Goal: Check status: Check status

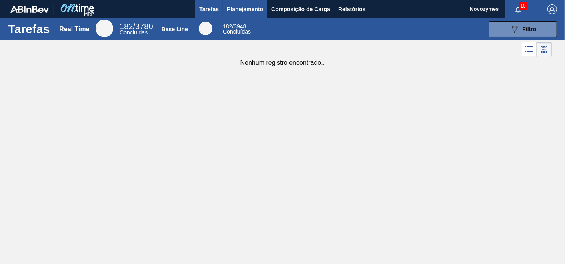
click at [254, 2] on button "Planejamento" at bounding box center [245, 9] width 44 height 18
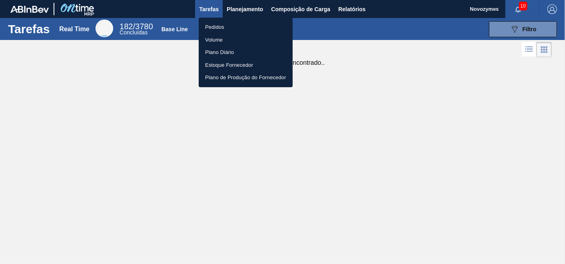
click at [219, 27] on li "Pedidos" at bounding box center [246, 27] width 94 height 13
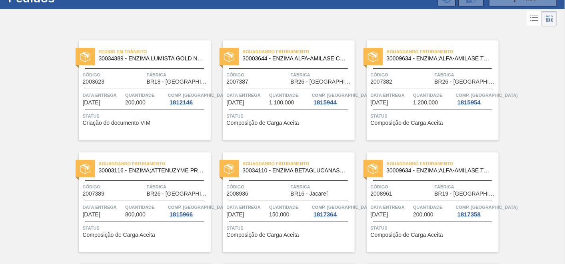
scroll to position [44, 0]
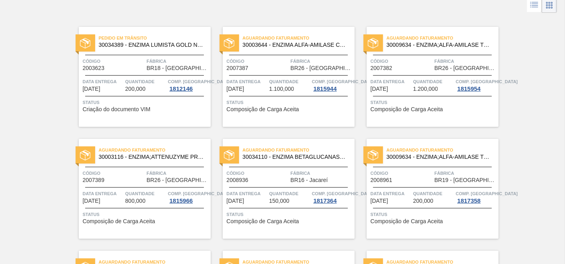
click at [284, 99] on span "Status" at bounding box center [290, 102] width 126 height 8
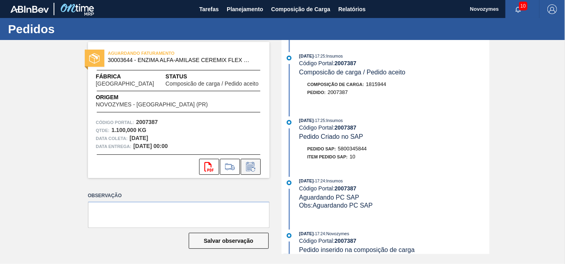
click at [253, 165] on icon at bounding box center [250, 167] width 13 height 10
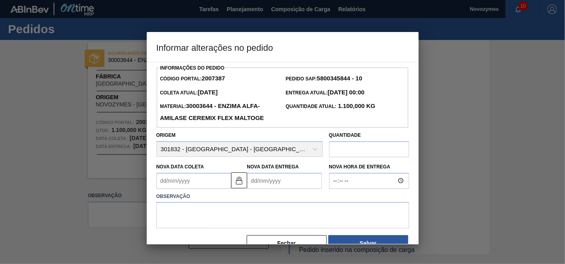
click at [199, 186] on Coleta "Nova Data Coleta" at bounding box center [193, 181] width 75 height 16
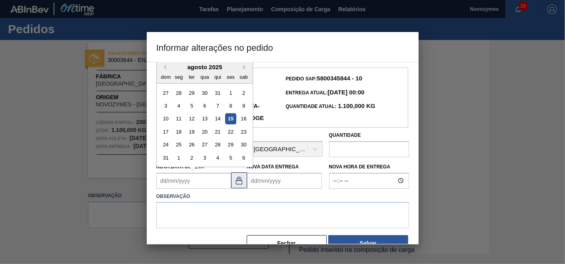
click at [236, 178] on img at bounding box center [239, 181] width 10 height 10
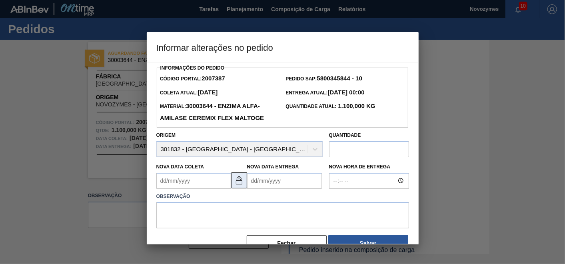
click at [236, 178] on img at bounding box center [239, 181] width 10 height 10
click at [182, 178] on Coleta "Nova Data Coleta" at bounding box center [193, 181] width 75 height 16
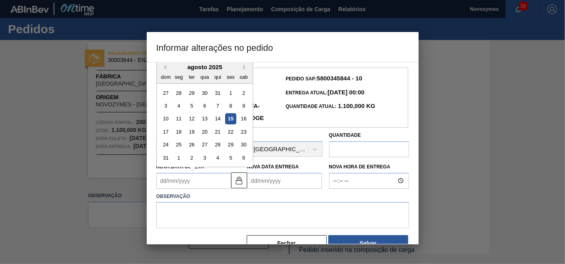
click at [179, 182] on Coleta "Nova Data Coleta" at bounding box center [193, 181] width 75 height 16
click at [237, 181] on img at bounding box center [239, 181] width 10 height 10
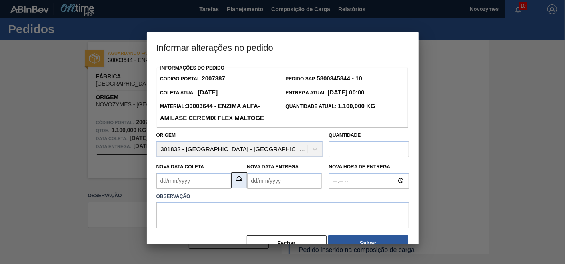
click at [237, 181] on img at bounding box center [239, 181] width 10 height 10
click at [236, 181] on img at bounding box center [239, 181] width 10 height 10
click at [199, 178] on Coleta "Nova Data Coleta" at bounding box center [193, 181] width 75 height 16
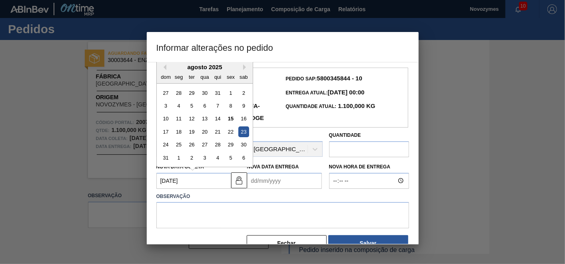
type Coleta "[DATE]"
click at [242, 132] on div "23" at bounding box center [243, 131] width 11 height 11
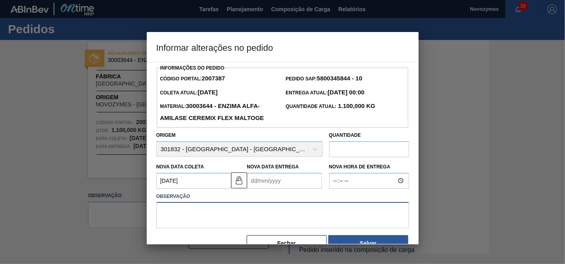
click at [223, 210] on textarea at bounding box center [282, 215] width 253 height 26
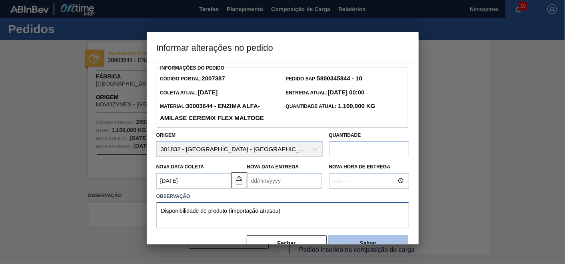
type textarea "Disponibilidade de produto (importação atrasou)"
click at [351, 241] on button "Salvar" at bounding box center [368, 243] width 80 height 16
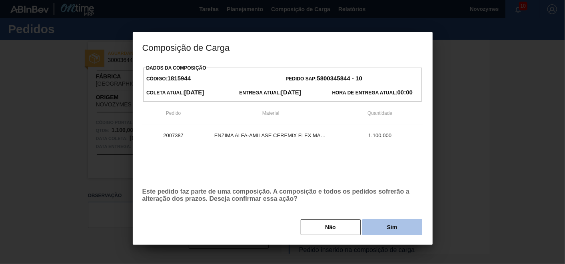
click at [393, 230] on button "Sim" at bounding box center [392, 227] width 60 height 16
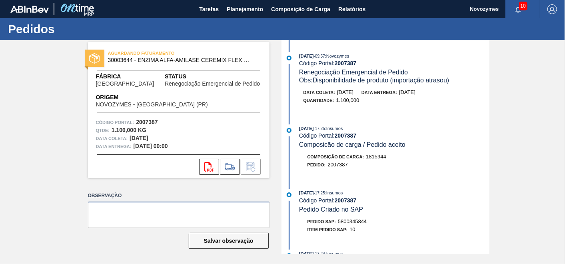
click at [232, 215] on textarea at bounding box center [179, 215] width 182 height 26
